Goal: Use online tool/utility: Use online tool/utility

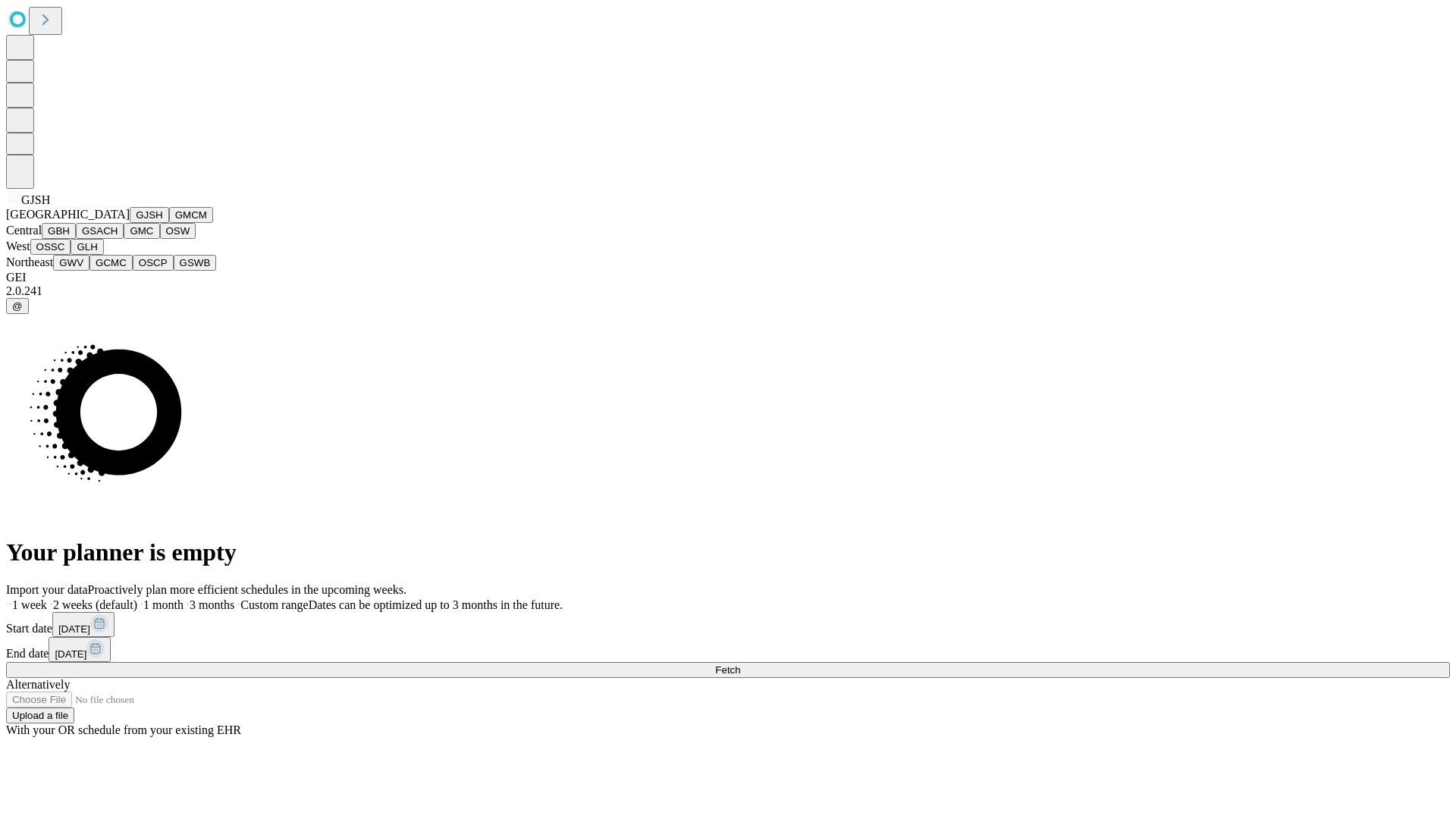
click at [130, 223] on button "GJSH" at bounding box center [150, 215] width 40 height 16
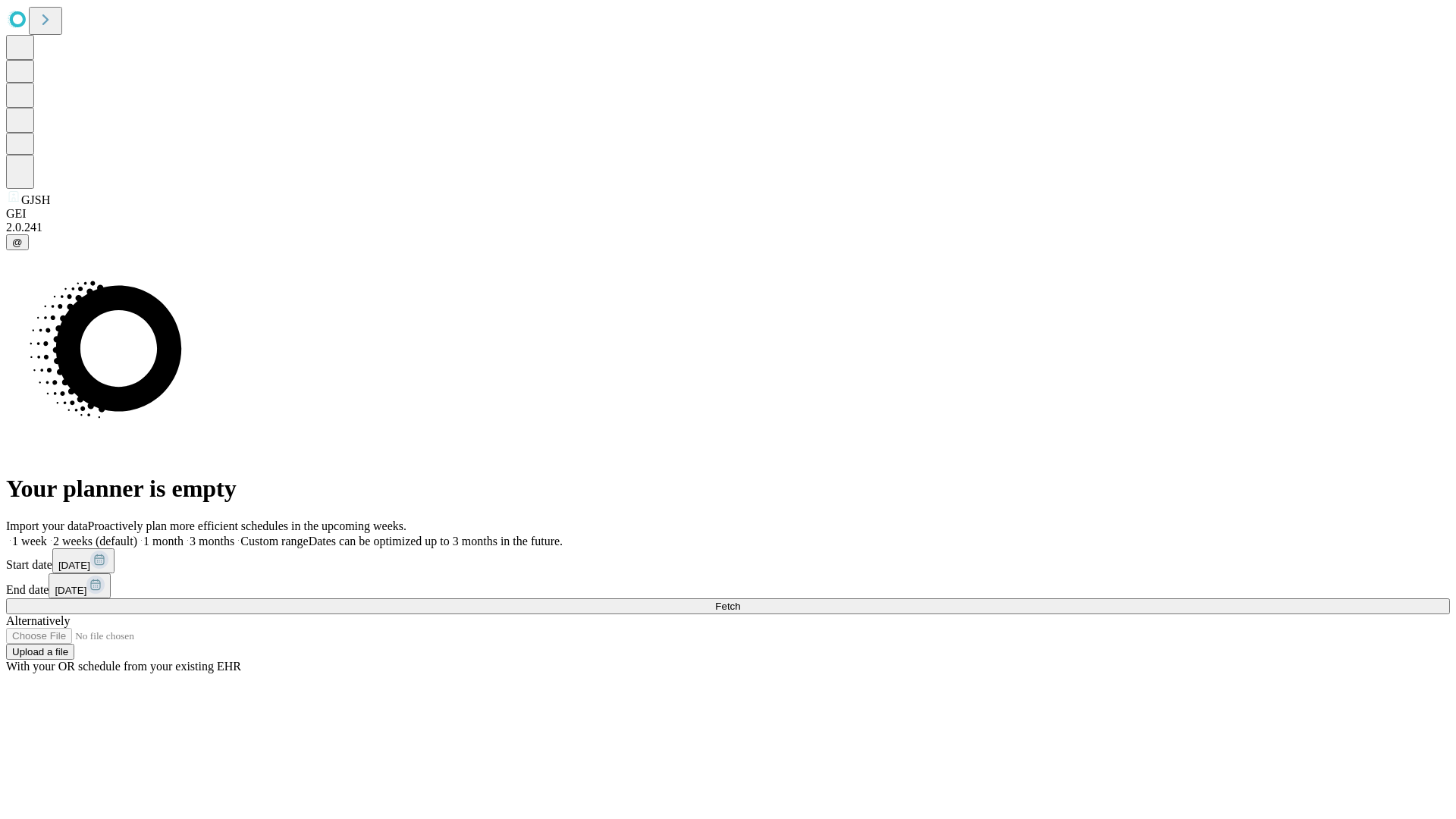
click at [138, 535] on label "2 weeks (default)" at bounding box center [92, 542] width 90 height 13
click at [740, 600] on span "Fetch" at bounding box center [728, 606] width 25 height 11
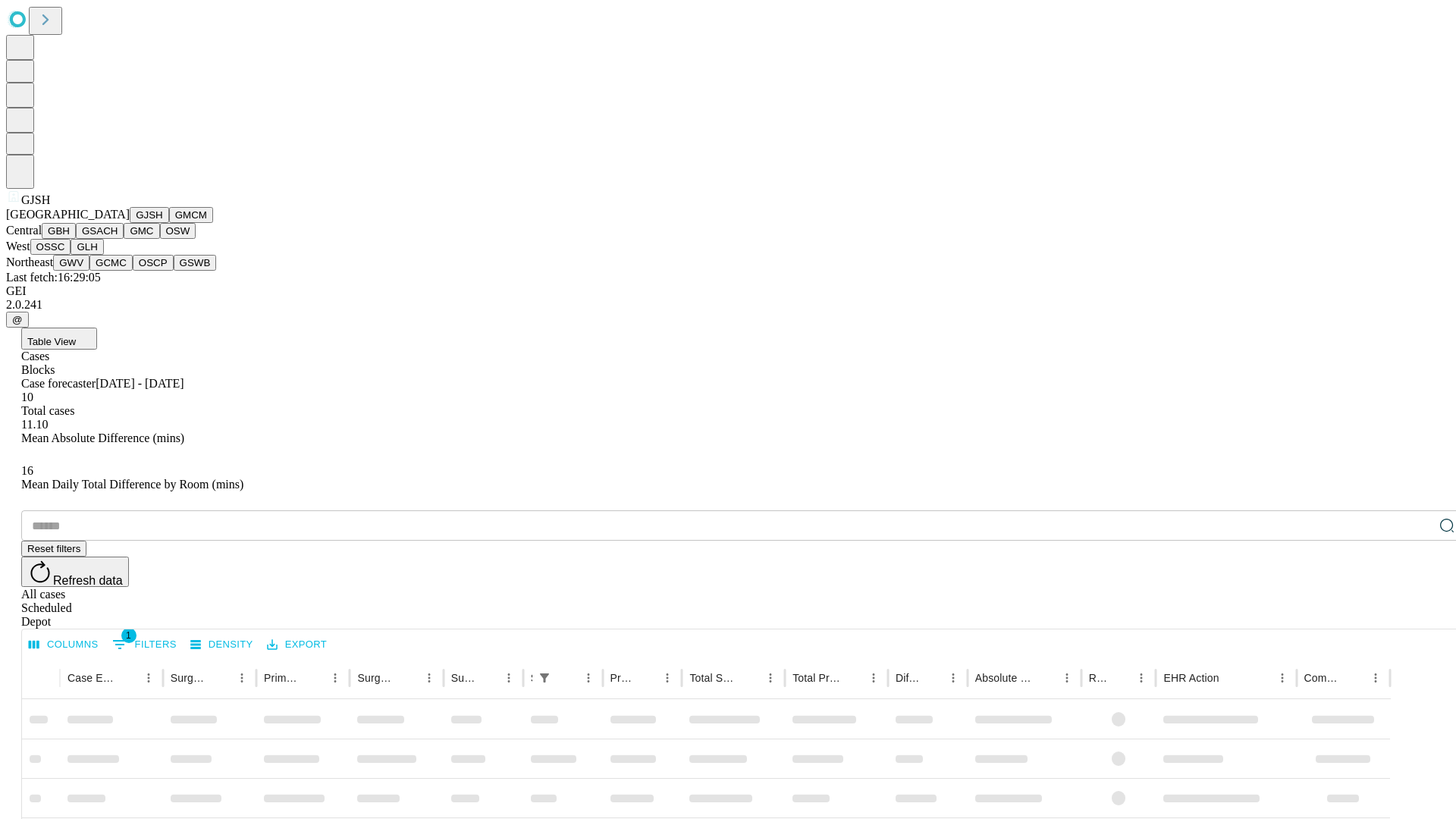
click at [169, 223] on button "GMCM" at bounding box center [191, 215] width 44 height 16
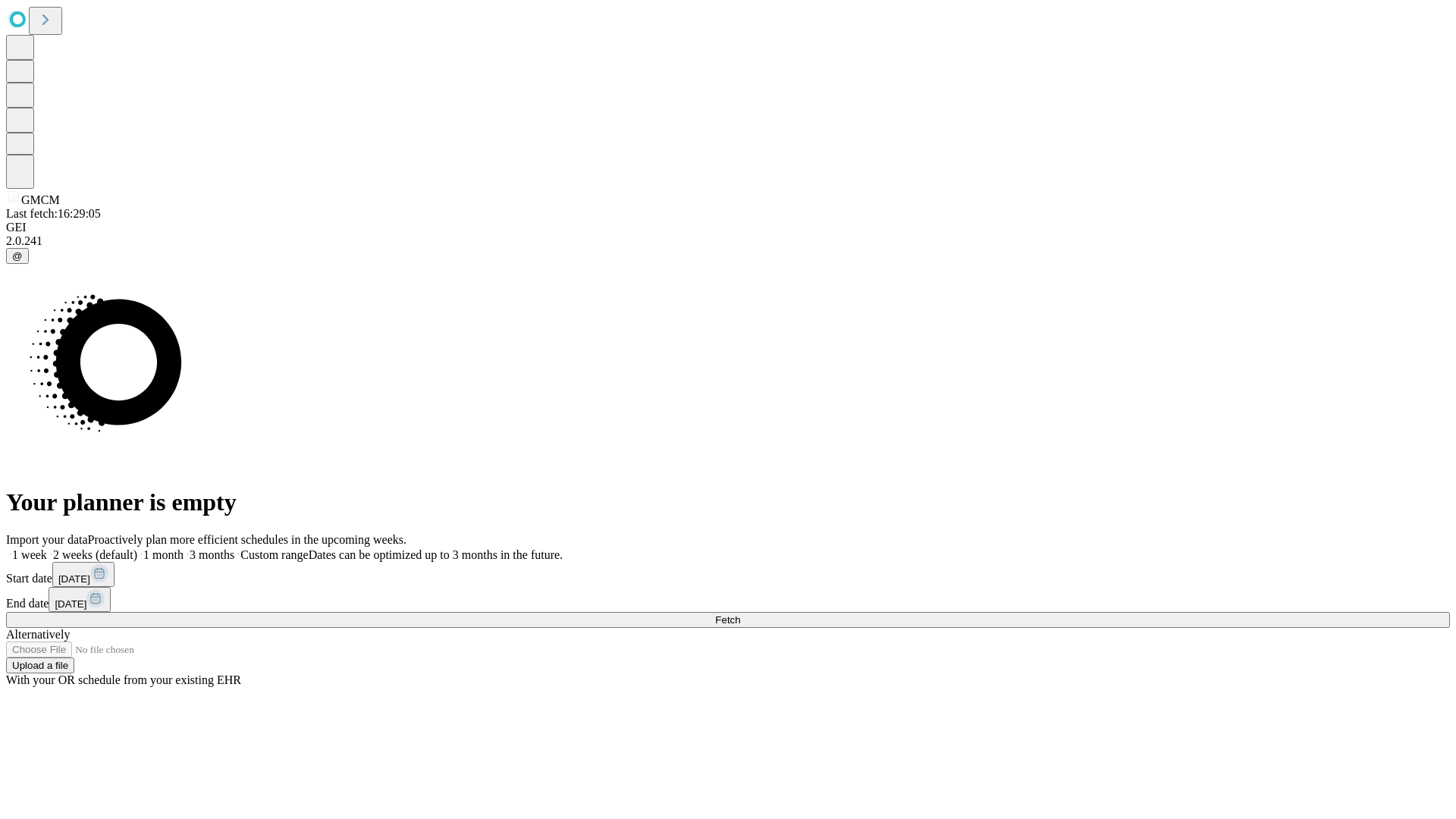
click at [138, 548] on label "2 weeks (default)" at bounding box center [92, 555] width 90 height 13
click at [740, 615] on span "Fetch" at bounding box center [728, 620] width 25 height 11
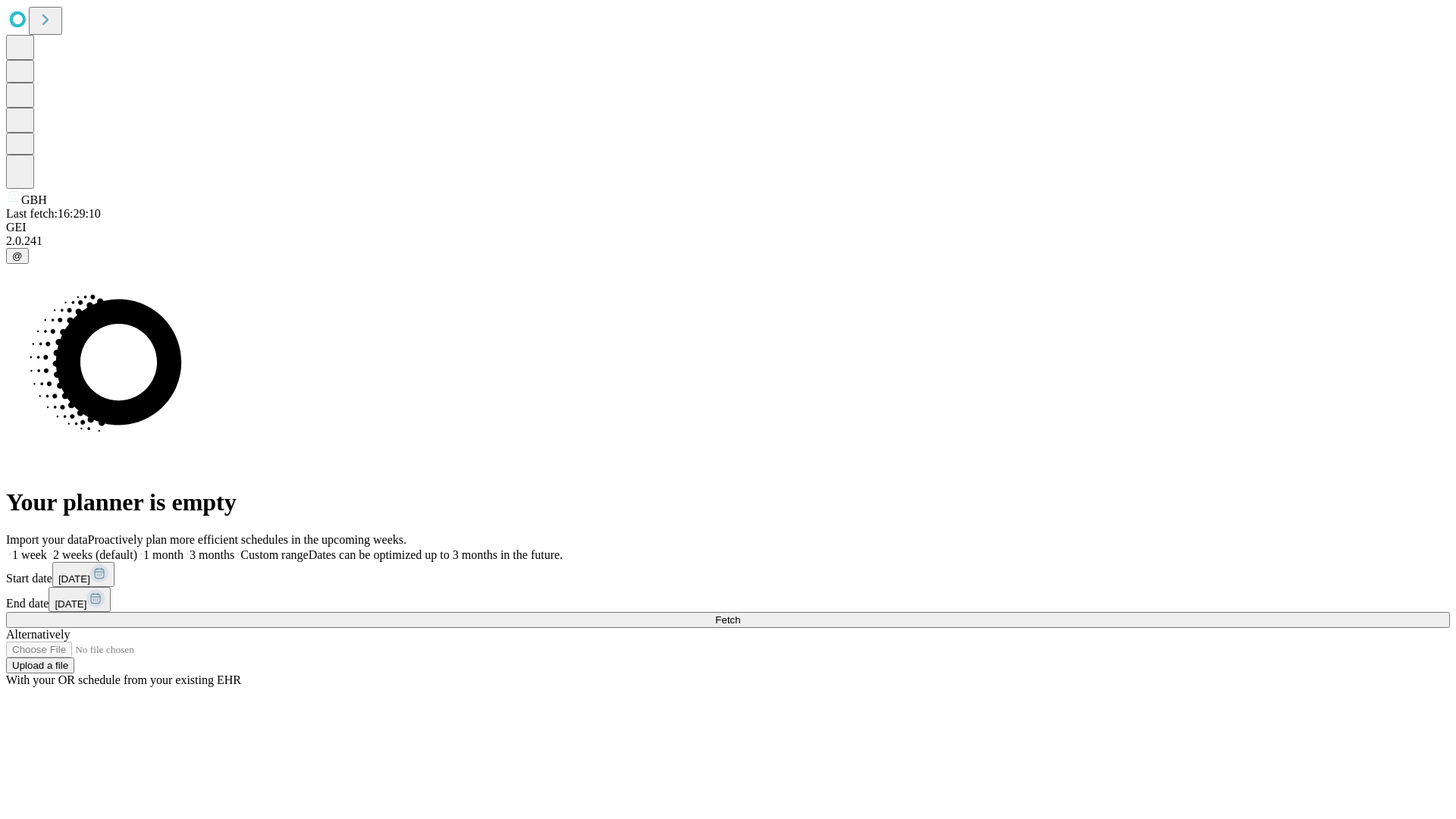
click at [740, 615] on span "Fetch" at bounding box center [728, 620] width 25 height 11
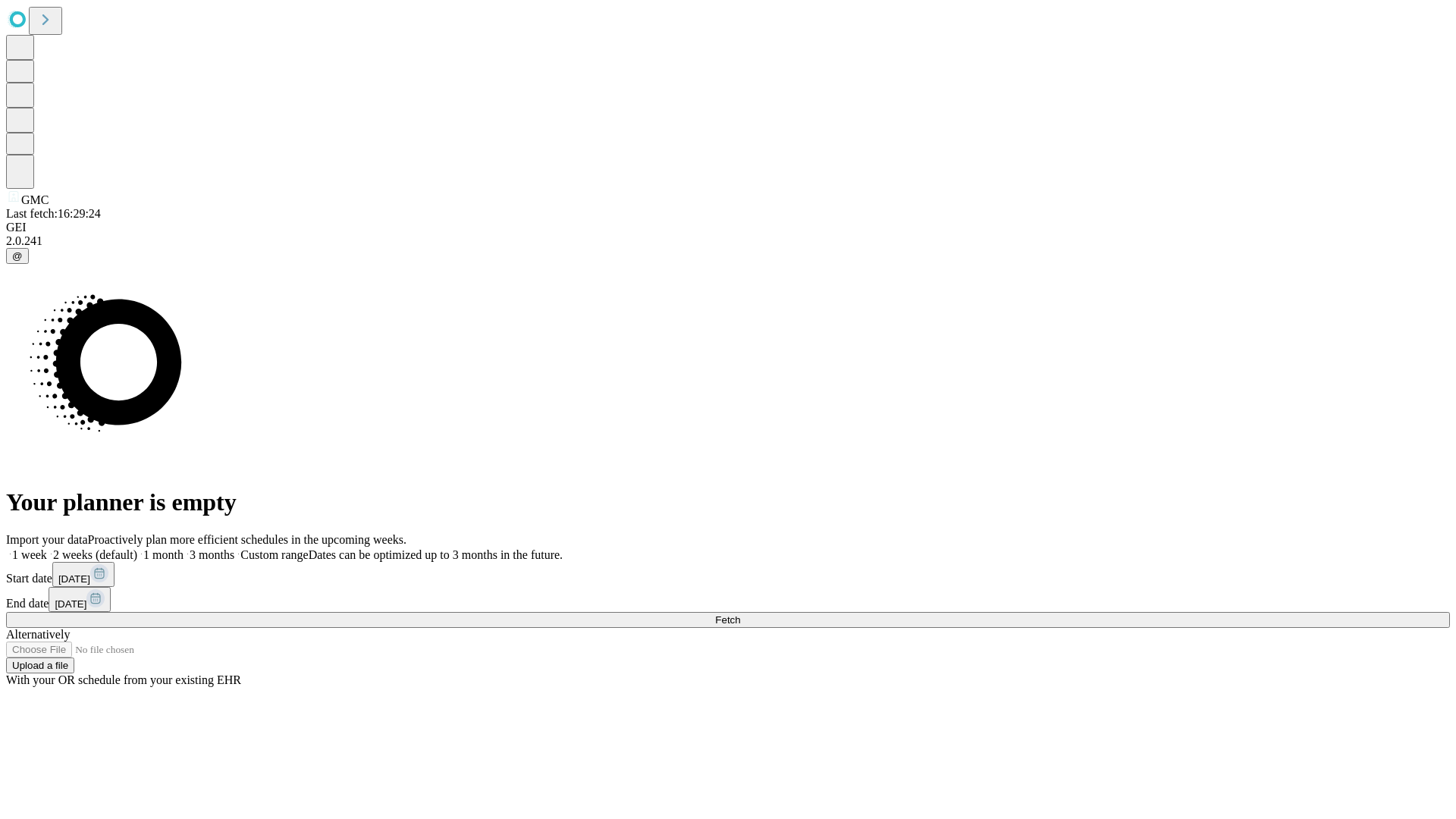
click at [138, 548] on label "2 weeks (default)" at bounding box center [92, 555] width 90 height 13
click at [740, 615] on span "Fetch" at bounding box center [728, 620] width 25 height 11
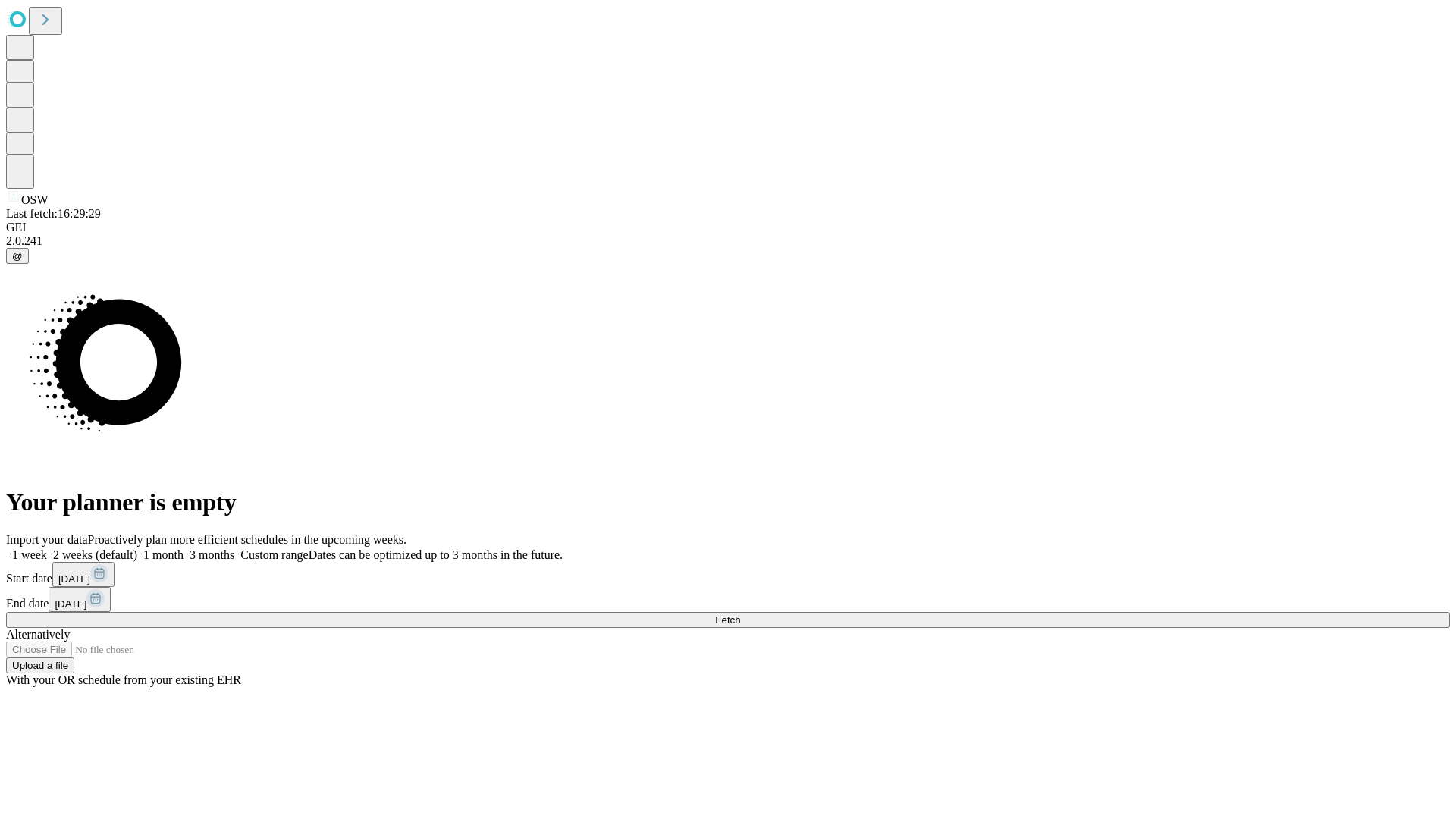
click at [138, 548] on label "2 weeks (default)" at bounding box center [92, 555] width 90 height 13
click at [740, 615] on span "Fetch" at bounding box center [728, 620] width 25 height 11
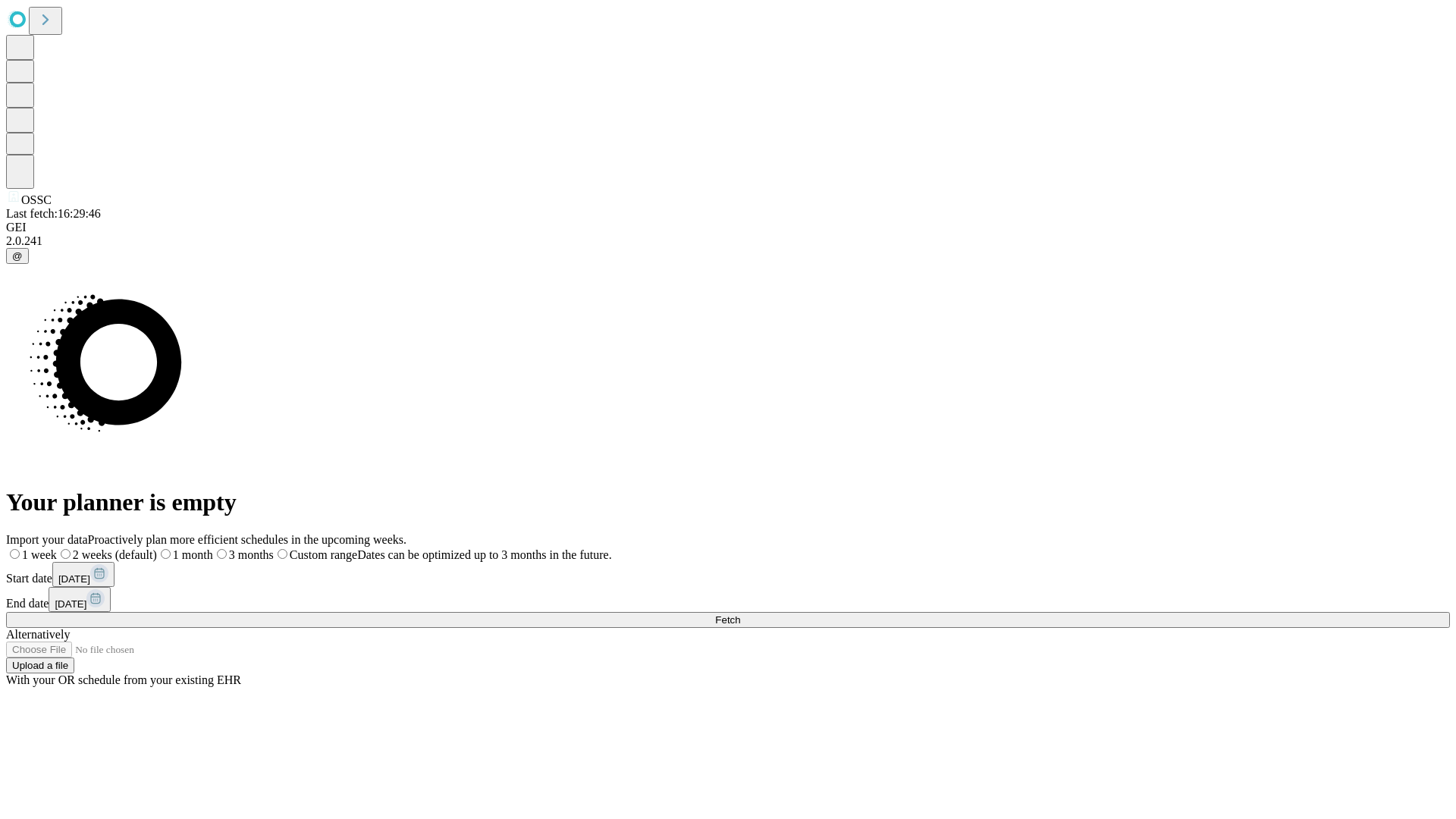
click at [157, 548] on label "2 weeks (default)" at bounding box center [106, 555] width 100 height 13
click at [740, 615] on span "Fetch" at bounding box center [728, 620] width 25 height 11
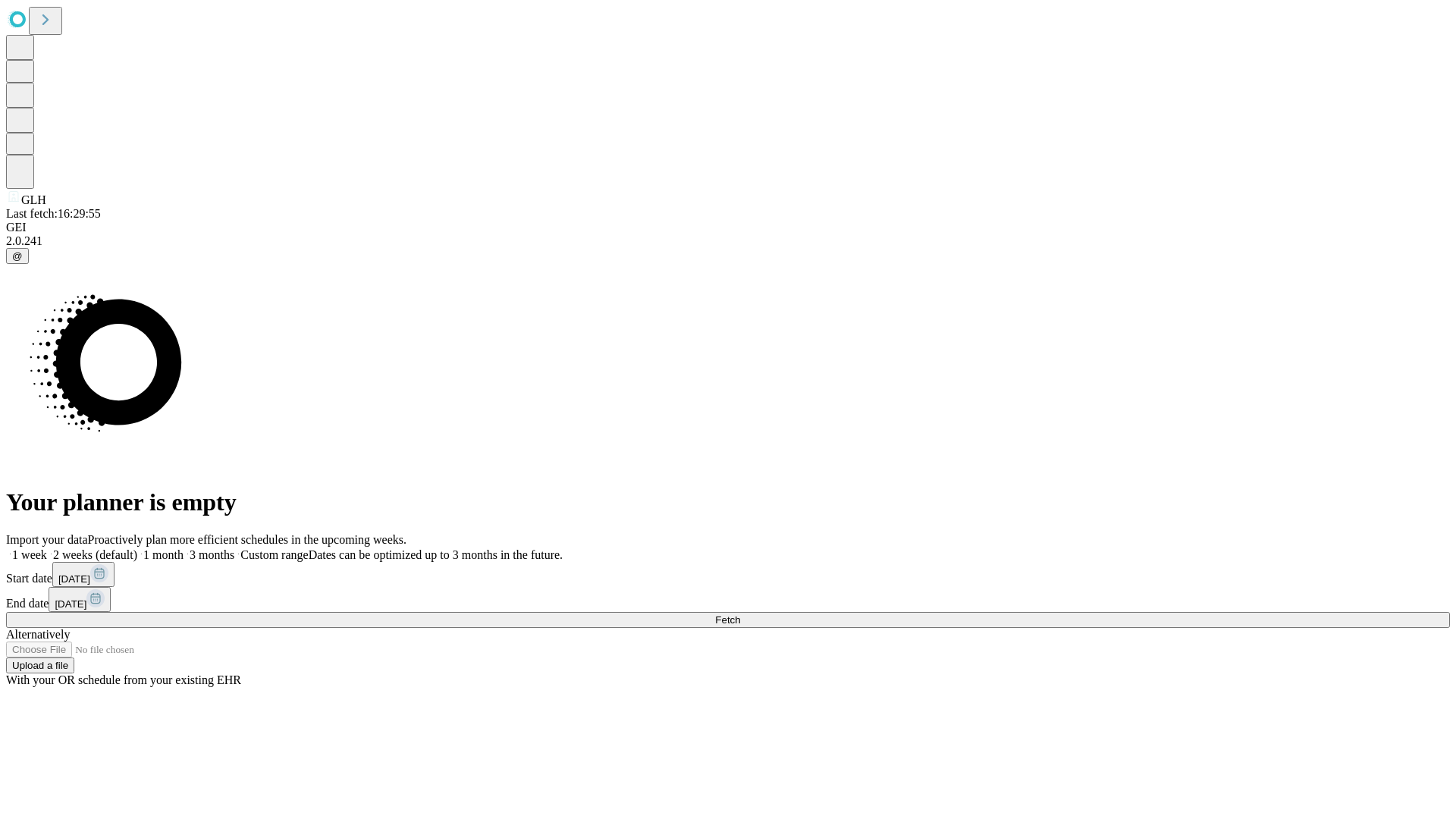
click at [138, 548] on label "2 weeks (default)" at bounding box center [92, 555] width 90 height 13
click at [740, 615] on span "Fetch" at bounding box center [728, 620] width 25 height 11
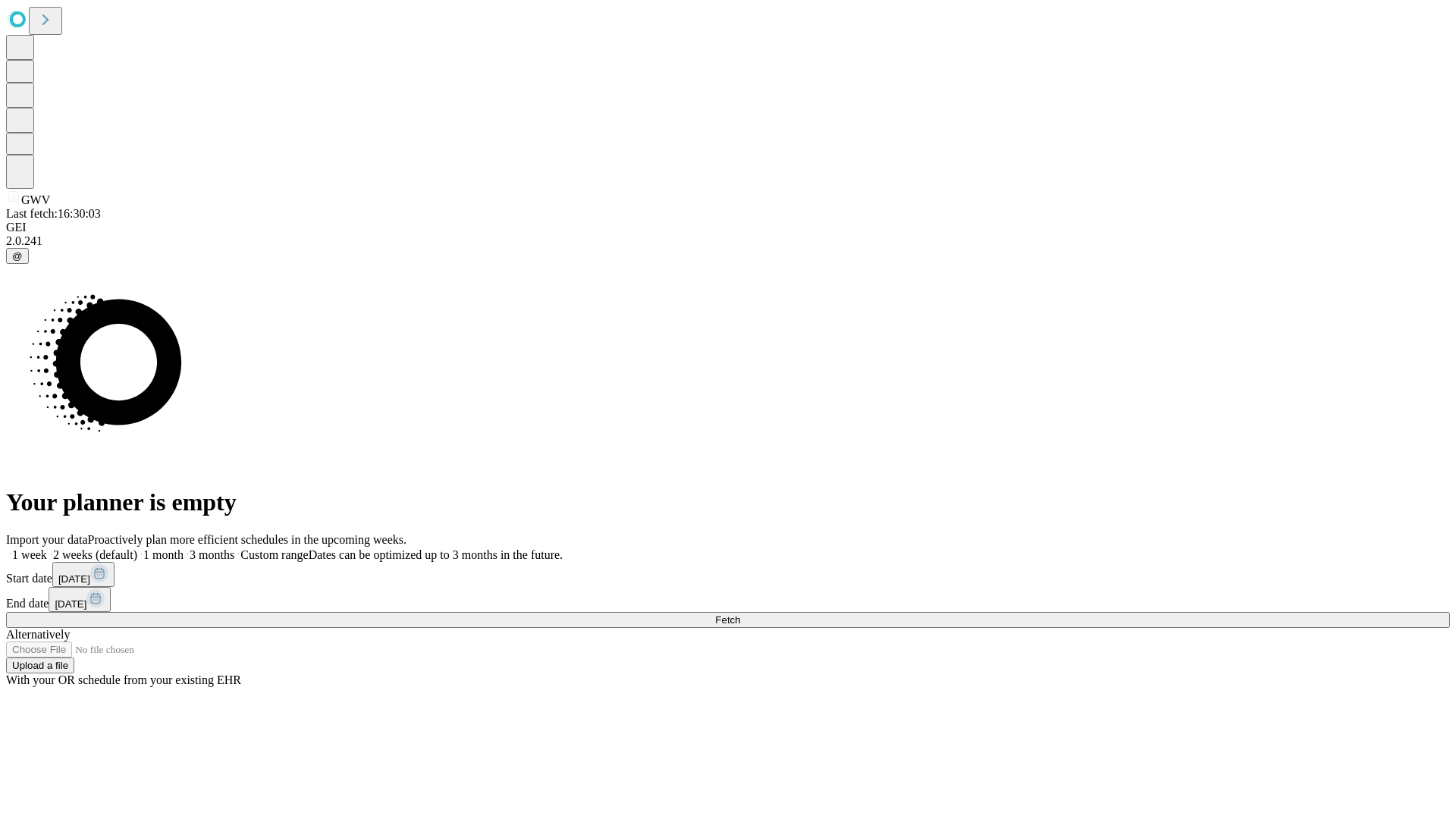
click at [138, 548] on label "2 weeks (default)" at bounding box center [92, 555] width 90 height 13
click at [740, 615] on span "Fetch" at bounding box center [728, 620] width 25 height 11
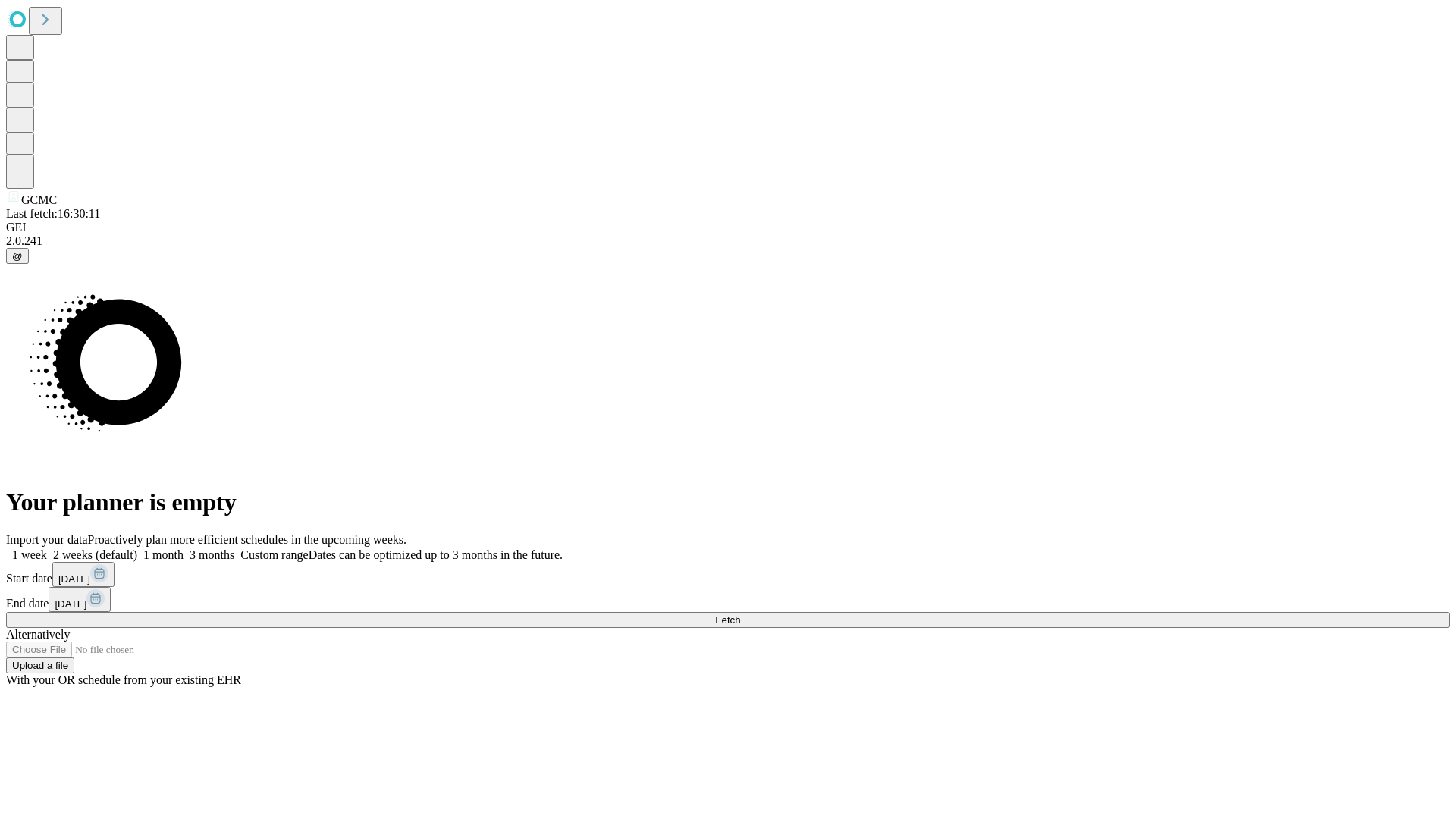
click at [138, 548] on label "2 weeks (default)" at bounding box center [92, 555] width 90 height 13
click at [740, 615] on span "Fetch" at bounding box center [728, 620] width 25 height 11
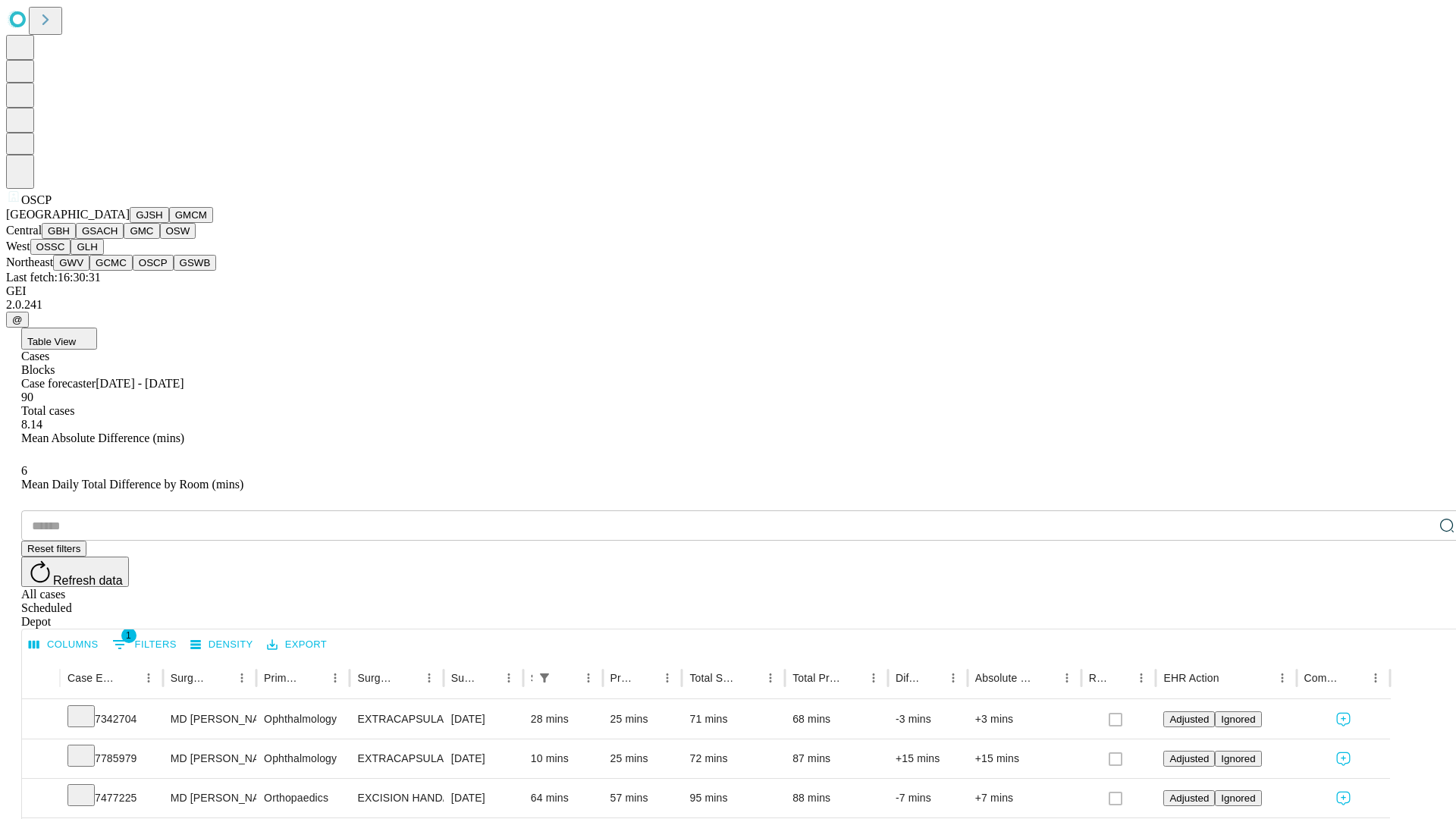
click at [174, 271] on button "GSWB" at bounding box center [196, 262] width 44 height 16
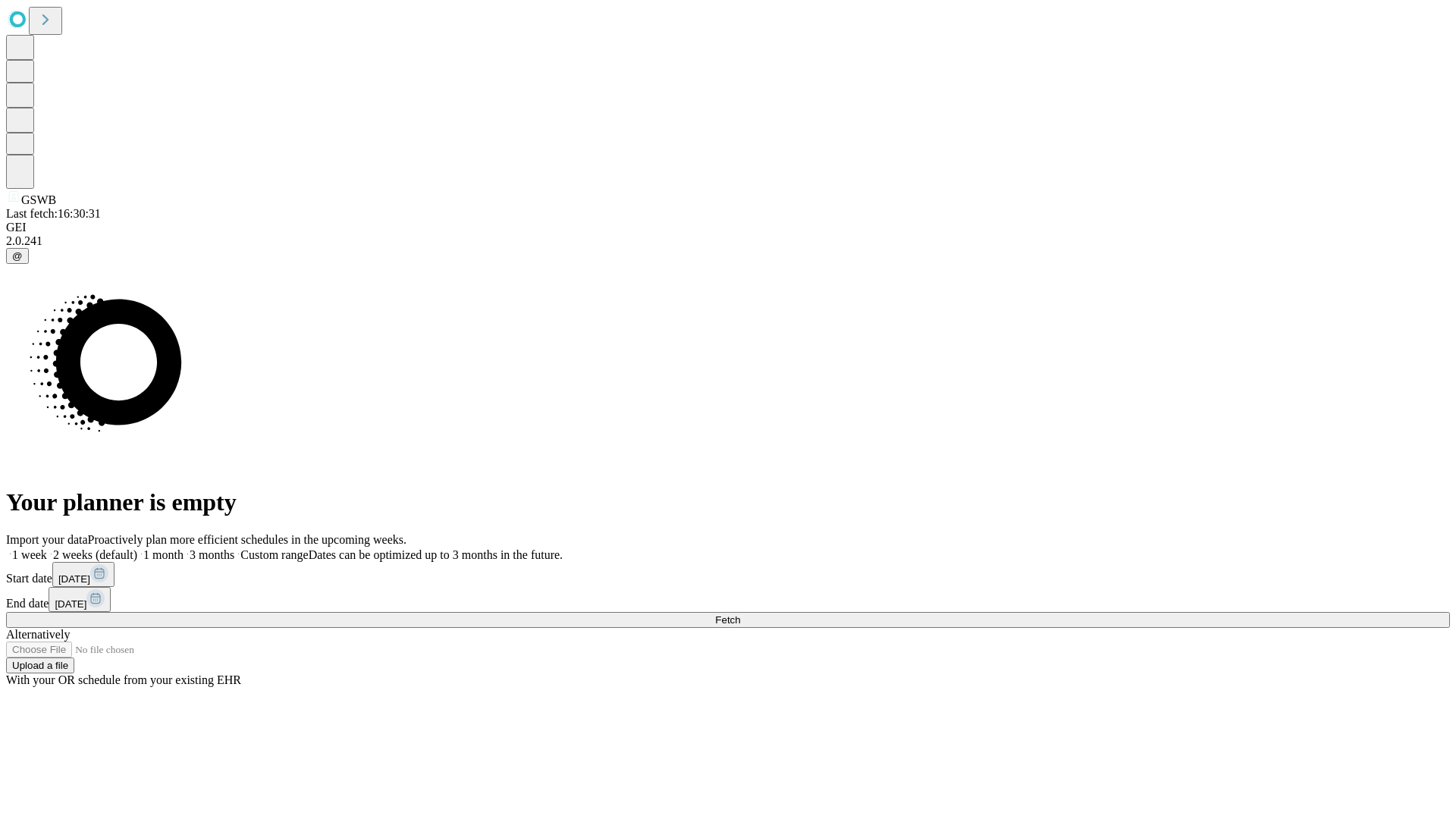
click at [138, 548] on label "2 weeks (default)" at bounding box center [92, 555] width 90 height 13
click at [740, 615] on span "Fetch" at bounding box center [728, 620] width 25 height 11
